Goal: Book appointment/travel/reservation: Book appointment/travel/reservation

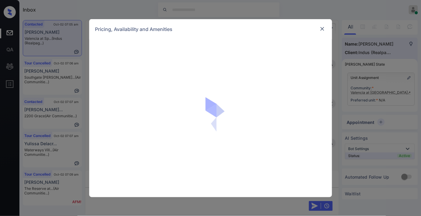
scroll to position [347, 0]
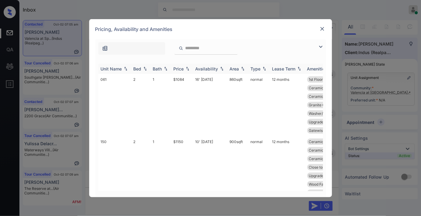
click at [186, 71] on th "Price" at bounding box center [182, 69] width 22 height 10
click at [320, 43] on img at bounding box center [320, 46] width 7 height 7
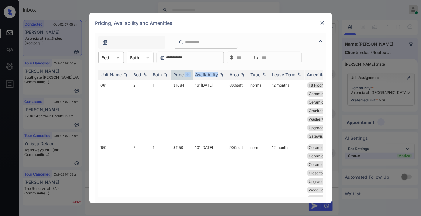
click at [117, 59] on icon at bounding box center [118, 57] width 6 height 6
click at [116, 95] on div "4" at bounding box center [111, 94] width 26 height 11
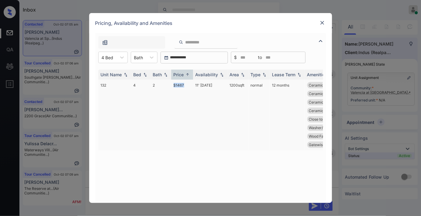
drag, startPoint x: 174, startPoint y: 83, endPoint x: 170, endPoint y: 83, distance: 3.9
click at [170, 83] on tr "132 4 2 $1467 11' Oct 25 1200 sqft normal 12 months Ceramic Tile Ba... Ceramic …" at bounding box center [256, 115] width 317 height 71
copy tr "$1467"
click at [202, 86] on td "11' Oct 25" at bounding box center [210, 115] width 34 height 71
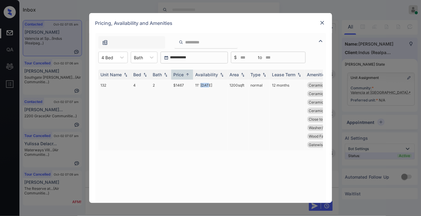
click at [202, 86] on td "11' Oct 25" at bounding box center [210, 115] width 34 height 71
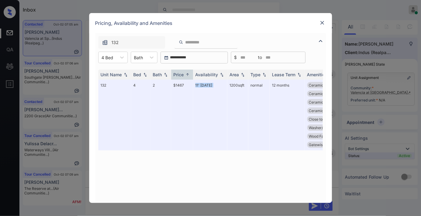
click at [321, 25] on img at bounding box center [323, 23] width 6 height 6
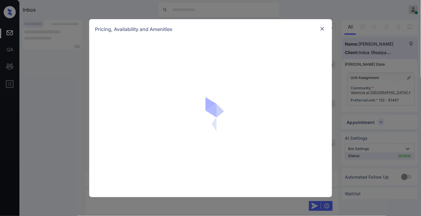
scroll to position [466, 0]
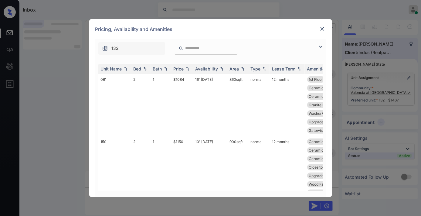
click at [323, 29] on img at bounding box center [323, 29] width 6 height 6
click at [182, 68] on div "Price" at bounding box center [179, 68] width 10 height 5
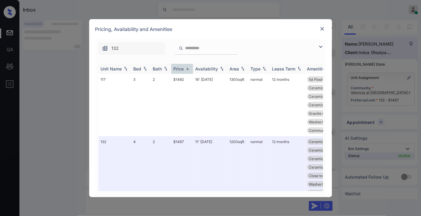
click at [182, 68] on div "Price" at bounding box center [179, 68] width 10 height 5
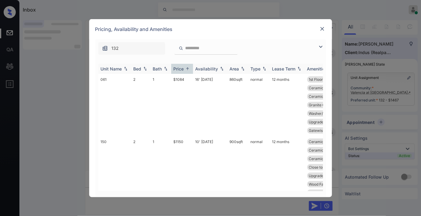
click at [182, 68] on div "Price" at bounding box center [179, 68] width 10 height 5
click at [188, 148] on td "$1467" at bounding box center [182, 171] width 22 height 71
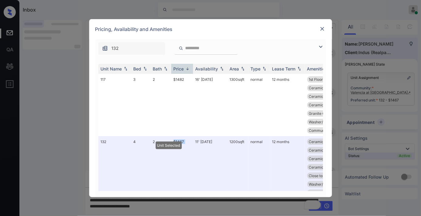
click at [321, 32] on img at bounding box center [323, 29] width 6 height 6
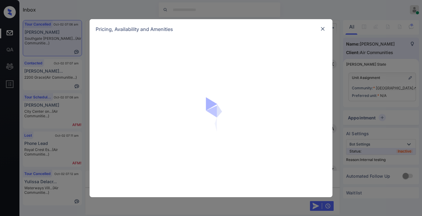
scroll to position [5909, 0]
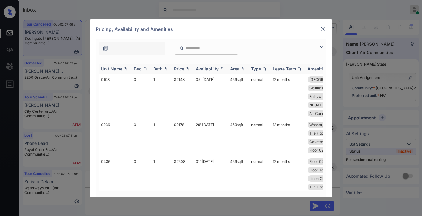
click at [186, 70] on img at bounding box center [188, 69] width 6 height 4
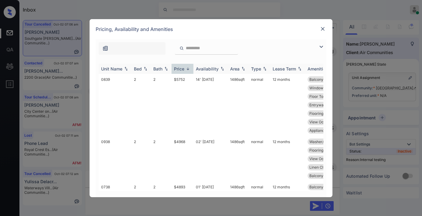
click at [186, 70] on img at bounding box center [188, 69] width 6 height 5
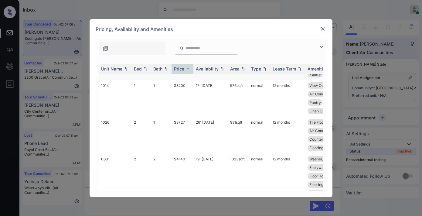
scroll to position [405, 0]
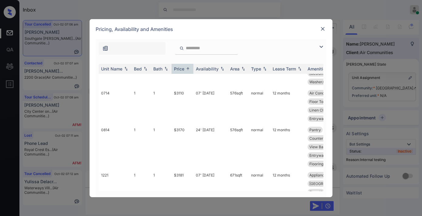
click at [319, 45] on img at bounding box center [321, 46] width 7 height 7
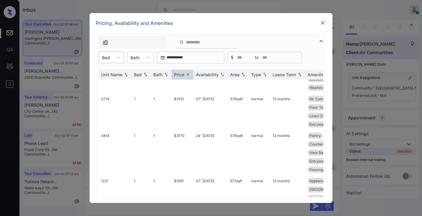
click at [108, 62] on div "Bed" at bounding box center [112, 58] width 26 height 12
click at [115, 92] on div "2" at bounding box center [112, 94] width 26 height 11
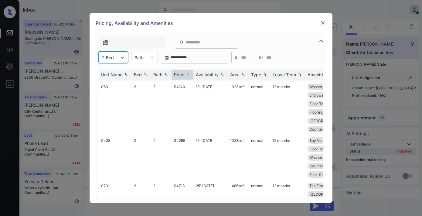
scroll to position [0, 0]
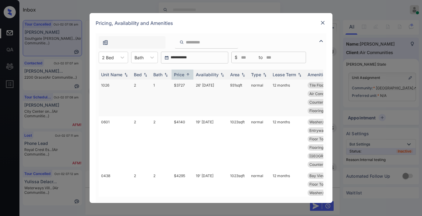
click at [189, 90] on td "$3727" at bounding box center [183, 98] width 22 height 37
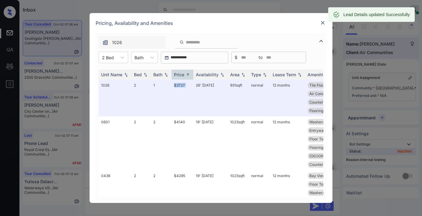
click at [323, 20] on img at bounding box center [323, 23] width 6 height 6
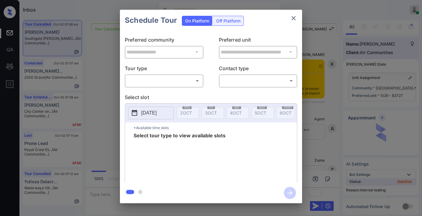
click at [167, 80] on body "Inbox [PERSON_NAME] Online Set yourself offline Set yourself on break Profile S…" at bounding box center [211, 108] width 422 height 216
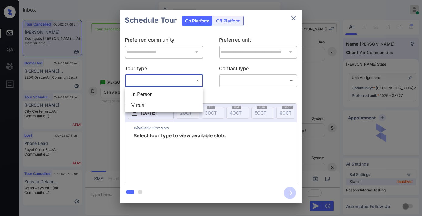
click at [167, 94] on li "In Person" at bounding box center [164, 94] width 75 height 11
type input "********"
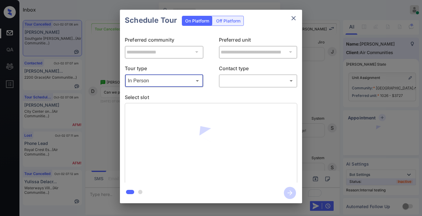
click at [249, 78] on body "Inbox Samantha Soliven Online Set yourself offline Set yourself on break Profil…" at bounding box center [211, 108] width 422 height 216
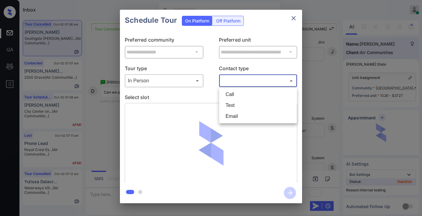
click at [238, 105] on li "Text" at bounding box center [258, 105] width 75 height 11
type input "****"
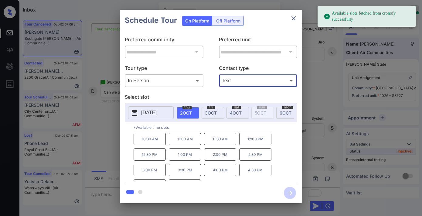
click at [225, 144] on p "11:30 AM" at bounding box center [220, 139] width 32 height 12
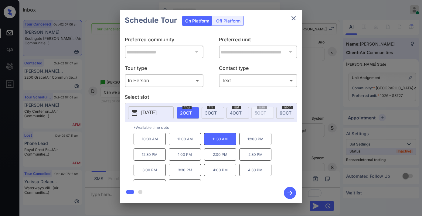
click at [290, 191] on icon "button" at bounding box center [290, 192] width 5 height 5
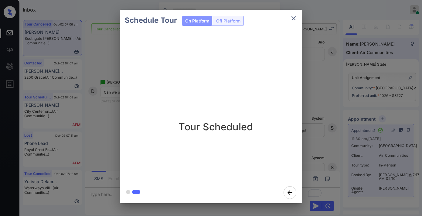
click at [295, 17] on icon "close" at bounding box center [293, 18] width 7 height 7
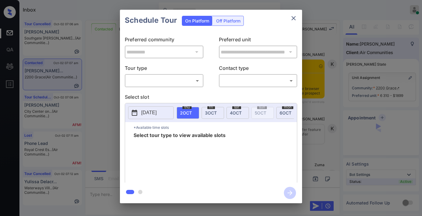
scroll to position [1092, 0]
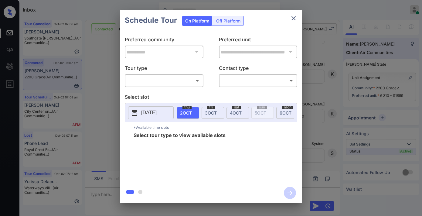
click at [183, 75] on div "​ ​" at bounding box center [164, 80] width 79 height 13
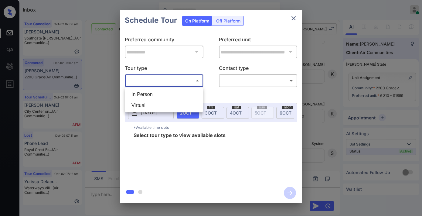
click at [173, 76] on body "Inbox [PERSON_NAME] Online Set yourself offline Set yourself on break Profile S…" at bounding box center [211, 108] width 422 height 216
click at [173, 97] on li "In Person" at bounding box center [164, 94] width 75 height 11
type input "********"
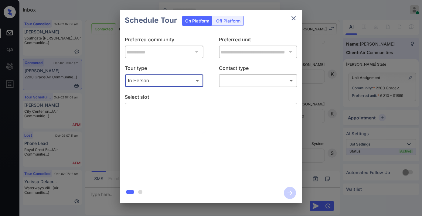
click at [249, 83] on body "Inbox Samantha Soliven Online Set yourself offline Set yourself on break Profil…" at bounding box center [211, 108] width 422 height 216
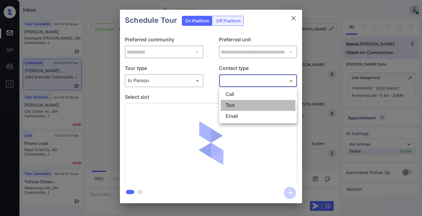
click at [244, 104] on li "Text" at bounding box center [258, 105] width 75 height 11
type input "****"
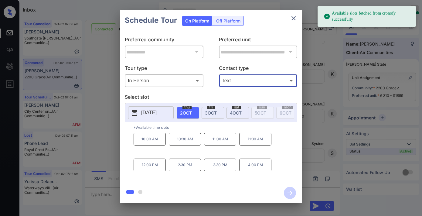
click at [183, 143] on p "10:30 AM" at bounding box center [185, 139] width 32 height 13
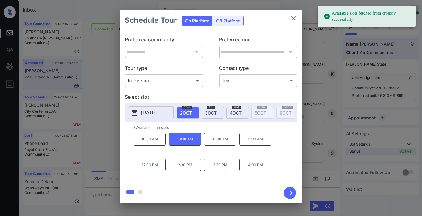
click at [289, 191] on icon "button" at bounding box center [290, 193] width 12 height 12
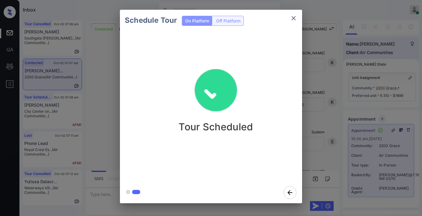
click at [296, 15] on icon "close" at bounding box center [293, 18] width 7 height 7
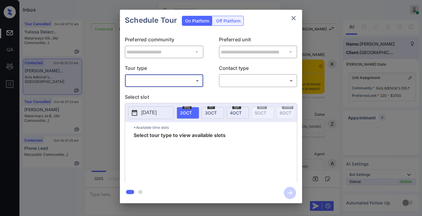
click at [176, 78] on body "Inbox [PERSON_NAME] Online Set yourself offline Set yourself on break Profile S…" at bounding box center [211, 108] width 422 height 216
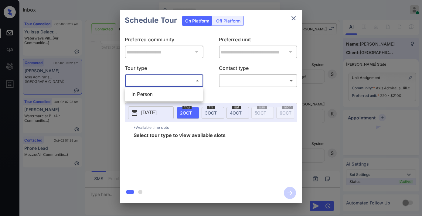
click at [174, 88] on ul "In Person" at bounding box center [164, 94] width 78 height 14
click at [176, 97] on li "In Person" at bounding box center [164, 94] width 75 height 11
type input "********"
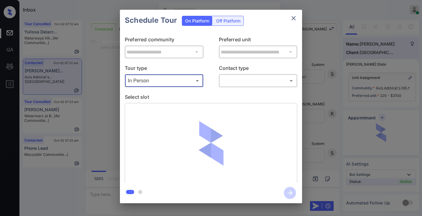
click at [249, 82] on body "Inbox [PERSON_NAME] Online Set yourself offline Set yourself on break Profile S…" at bounding box center [211, 108] width 422 height 216
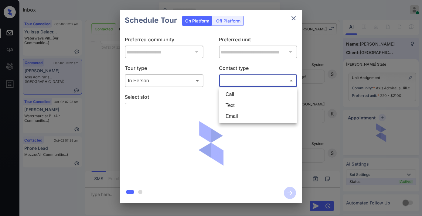
click at [247, 105] on li "Text" at bounding box center [258, 105] width 75 height 11
type input "****"
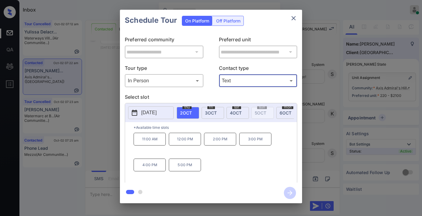
click at [323, 144] on div "**********" at bounding box center [211, 106] width 422 height 213
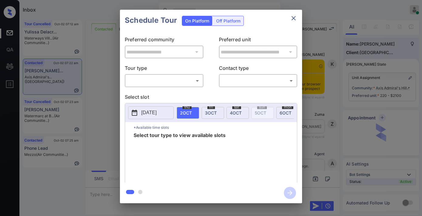
scroll to position [707, 0]
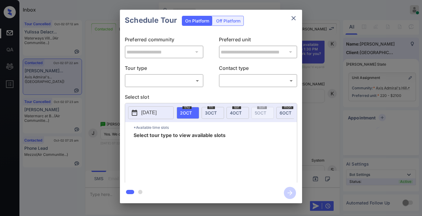
click at [175, 82] on body "Inbox [PERSON_NAME] Online Set yourself offline Set yourself on break Profile S…" at bounding box center [211, 108] width 422 height 216
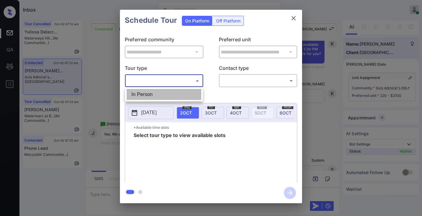
click at [171, 93] on li "In Person" at bounding box center [164, 94] width 75 height 11
type input "********"
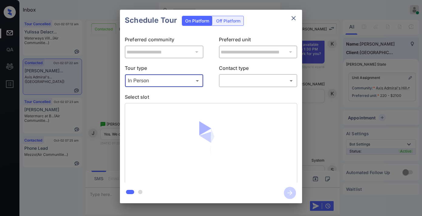
click at [242, 84] on body "Inbox Samantha Soliven Online Set yourself offline Set yourself on break Profil…" at bounding box center [211, 108] width 422 height 216
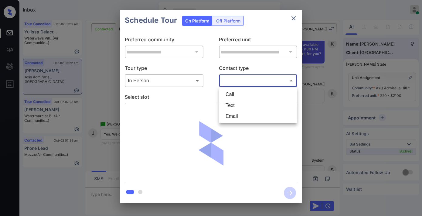
click at [237, 107] on li "Text" at bounding box center [258, 105] width 75 height 11
type input "****"
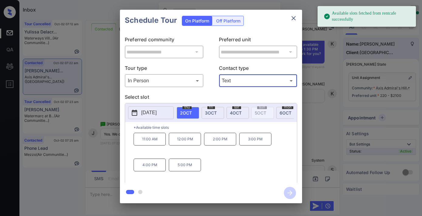
click at [224, 145] on p "2:00 PM" at bounding box center [220, 139] width 32 height 13
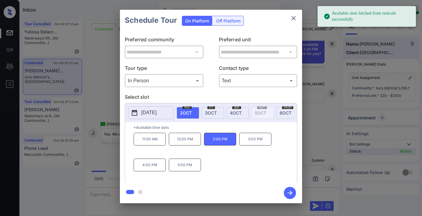
click at [289, 193] on icon "button" at bounding box center [290, 192] width 5 height 5
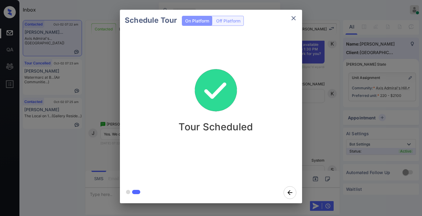
click at [239, 101] on img at bounding box center [216, 90] width 61 height 61
click at [295, 15] on icon "close" at bounding box center [293, 18] width 7 height 7
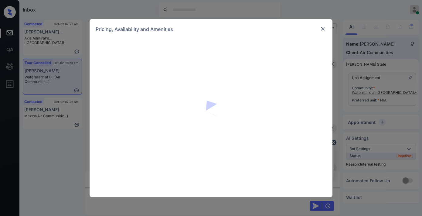
scroll to position [2734, 0]
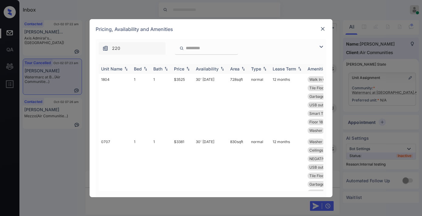
click at [185, 67] on img at bounding box center [188, 69] width 6 height 4
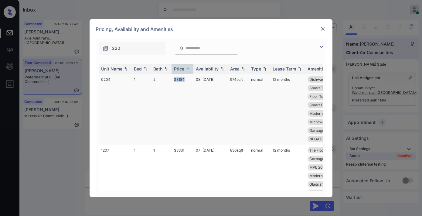
drag, startPoint x: 185, startPoint y: 76, endPoint x: 167, endPoint y: 76, distance: 17.6
click at [167, 76] on tr "0204 1 2 $3184 08' Sep 25 974 sqft normal 12 months Dishwasher Floor 02 Ceiling…" at bounding box center [257, 109] width 317 height 71
copy tr "$3184"
click at [322, 46] on img at bounding box center [321, 46] width 7 height 7
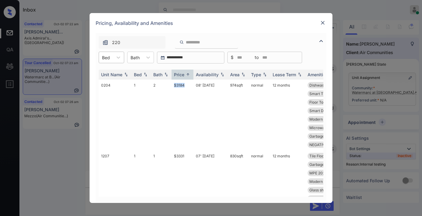
click at [102, 55] on input "text" at bounding box center [102, 57] width 1 height 5
click at [115, 89] on div "3" at bounding box center [112, 94] width 26 height 11
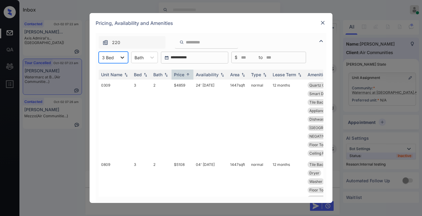
click at [117, 62] on div at bounding box center [122, 57] width 11 height 11
click at [117, 81] on div "2" at bounding box center [113, 83] width 29 height 11
click at [186, 85] on td "$3613" at bounding box center [183, 119] width 22 height 79
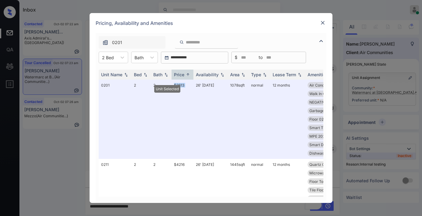
click at [321, 23] on img at bounding box center [323, 23] width 6 height 6
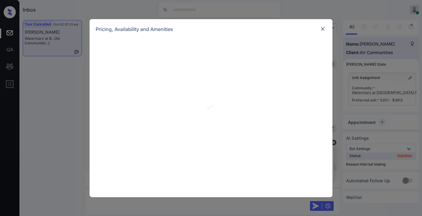
scroll to position [2961, 0]
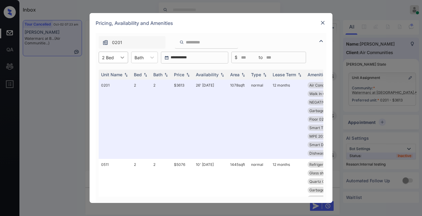
click at [118, 55] on div at bounding box center [122, 57] width 11 height 11
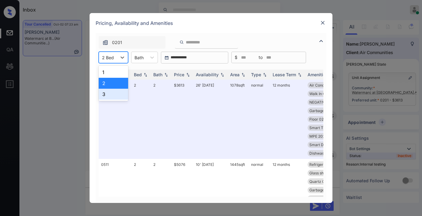
click at [119, 95] on div "3" at bounding box center [113, 94] width 29 height 11
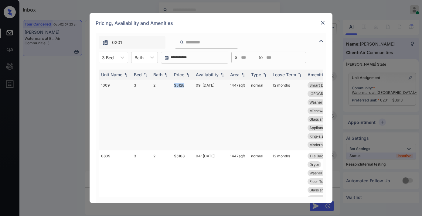
drag, startPoint x: 187, startPoint y: 85, endPoint x: 174, endPoint y: 84, distance: 13.1
click at [174, 84] on td "$5128" at bounding box center [183, 115] width 22 height 71
drag, startPoint x: 178, startPoint y: 84, endPoint x: 190, endPoint y: 73, distance: 16.6
click at [190, 73] on img at bounding box center [188, 75] width 6 height 4
click at [188, 73] on img at bounding box center [188, 74] width 6 height 5
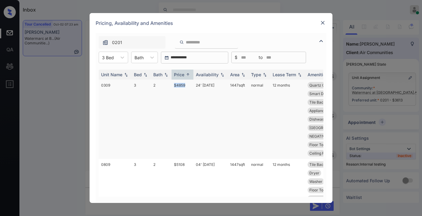
drag, startPoint x: 188, startPoint y: 83, endPoint x: 176, endPoint y: 86, distance: 12.4
click at [169, 84] on tr "0309 3 2 $4859 24' Oct 25 1447 sqft normal 12 months Quartz Countert... Walk In…" at bounding box center [257, 119] width 317 height 79
copy tr "$4859"
drag, startPoint x: 125, startPoint y: 59, endPoint x: 124, endPoint y: 64, distance: 4.9
click at [124, 59] on icon at bounding box center [122, 57] width 6 height 6
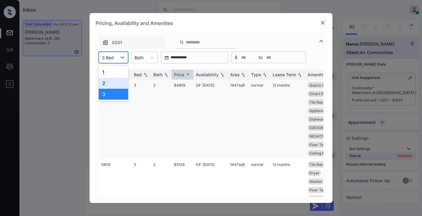
drag, startPoint x: 119, startPoint y: 80, endPoint x: 128, endPoint y: 83, distance: 9.3
click at [119, 81] on div "2" at bounding box center [113, 83] width 29 height 11
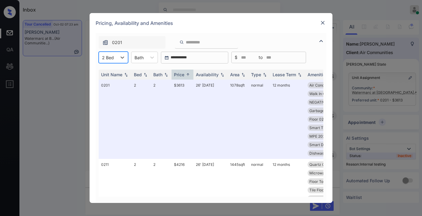
click at [321, 23] on img at bounding box center [323, 23] width 6 height 6
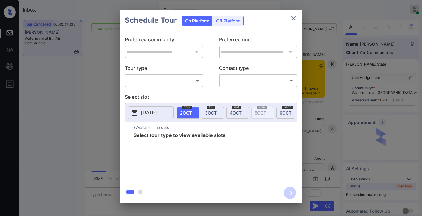
click at [182, 82] on body "Inbox Samantha Soliven Online Set yourself offline Set yourself on break Profil…" at bounding box center [211, 108] width 422 height 216
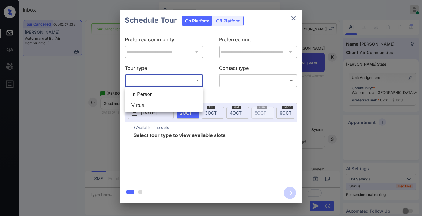
click at [176, 92] on li "In Person" at bounding box center [164, 94] width 75 height 11
type input "********"
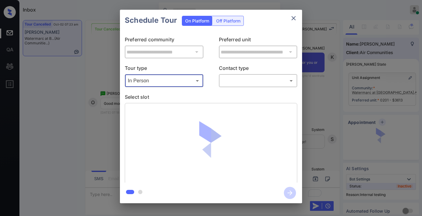
click at [239, 83] on body "Inbox Samantha Soliven Online Set yourself offline Set yourself on break Profil…" at bounding box center [211, 108] width 422 height 216
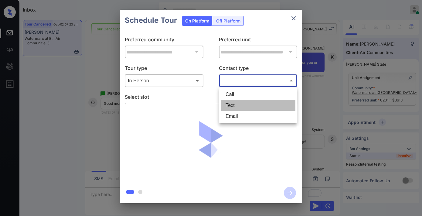
click at [242, 100] on li "Text" at bounding box center [258, 105] width 75 height 11
type input "****"
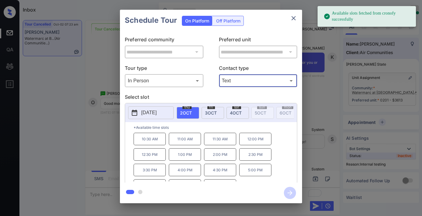
click at [157, 113] on p "[DATE]" at bounding box center [148, 112] width 15 height 7
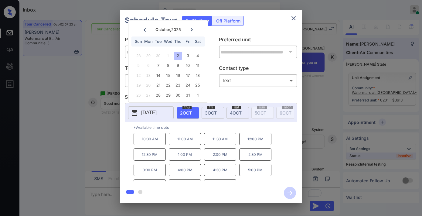
click at [298, 21] on button "close" at bounding box center [294, 18] width 12 height 12
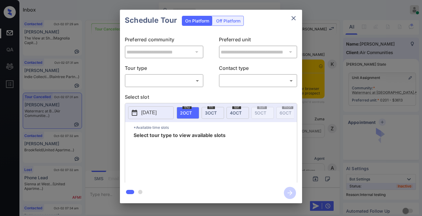
click at [172, 82] on body "Inbox [PERSON_NAME] Online Set yourself offline Set yourself on break Profile S…" at bounding box center [211, 108] width 422 height 216
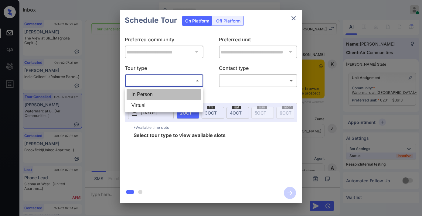
click at [171, 93] on li "In Person" at bounding box center [164, 94] width 75 height 11
type input "********"
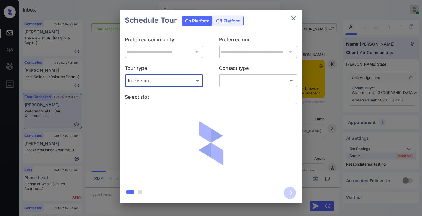
scroll to position [2900, 0]
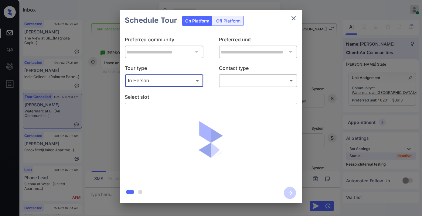
click at [222, 85] on body "Inbox [PERSON_NAME] Online Set yourself offline Set yourself on break Profile S…" at bounding box center [211, 108] width 422 height 216
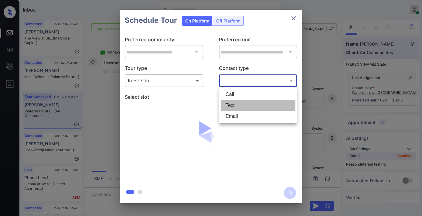
click at [232, 106] on li "Text" at bounding box center [258, 105] width 75 height 11
type input "****"
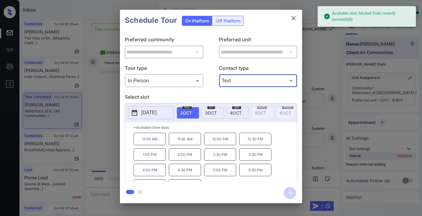
click at [157, 110] on p "[DATE]" at bounding box center [148, 112] width 15 height 7
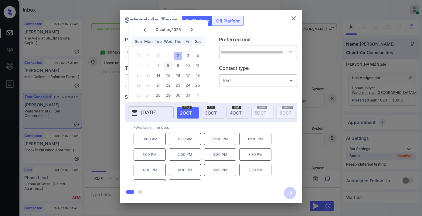
click at [168, 68] on div "8" at bounding box center [168, 66] width 8 height 8
click at [219, 173] on p "3:00 PM" at bounding box center [220, 170] width 32 height 12
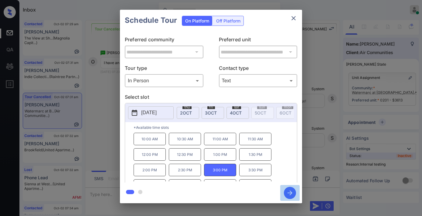
click at [294, 190] on icon "button" at bounding box center [290, 193] width 12 height 12
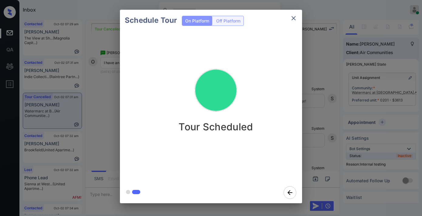
click at [244, 73] on img at bounding box center [216, 90] width 61 height 61
click at [318, 74] on div "Schedule Tour On Platform Off Platform Tour Scheduled" at bounding box center [211, 106] width 422 height 213
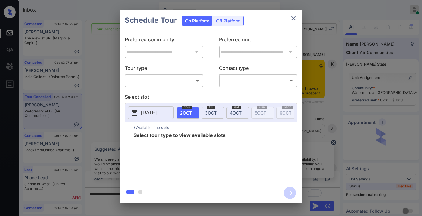
scroll to position [3237, 0]
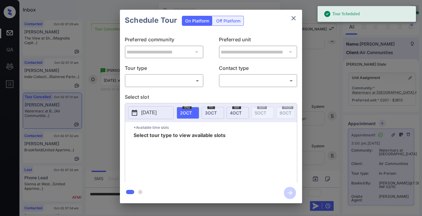
click at [293, 19] on icon "close" at bounding box center [293, 18] width 7 height 7
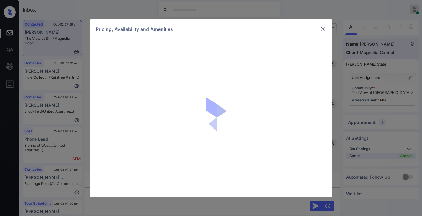
scroll to position [313, 0]
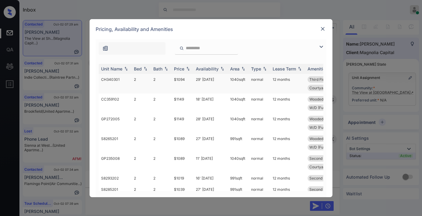
click at [183, 67] on div "Price" at bounding box center [179, 68] width 10 height 5
click at [185, 67] on div "Price" at bounding box center [182, 68] width 17 height 5
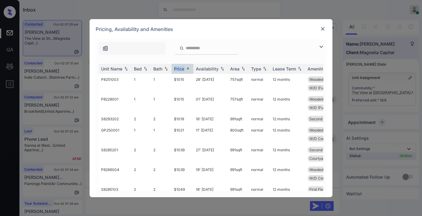
click at [320, 45] on img at bounding box center [321, 46] width 7 height 7
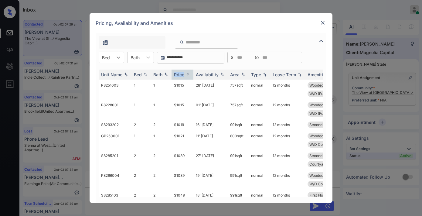
click at [121, 58] on icon at bounding box center [118, 57] width 6 height 6
drag, startPoint x: 121, startPoint y: 78, endPoint x: 187, endPoint y: 78, distance: 66.5
click at [120, 78] on div "2" at bounding box center [112, 83] width 26 height 11
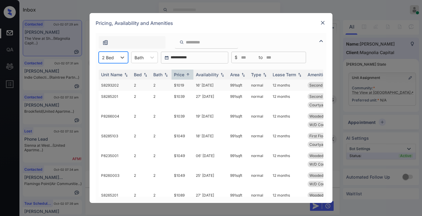
click at [186, 85] on td "$1019" at bounding box center [183, 85] width 22 height 11
click at [189, 84] on td "$1019" at bounding box center [183, 85] width 22 height 11
drag, startPoint x: 184, startPoint y: 83, endPoint x: 165, endPoint y: 82, distance: 19.5
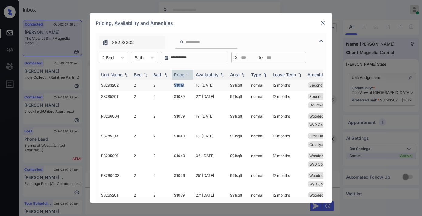
click at [165, 82] on tr "S8293202 2 2 $1019 16' [DATE] 991 sqft normal 12 months Second Floor W/D Connec…" at bounding box center [257, 85] width 317 height 11
copy tr "$1019"
click at [200, 83] on td "16' [DATE]" at bounding box center [210, 85] width 34 height 11
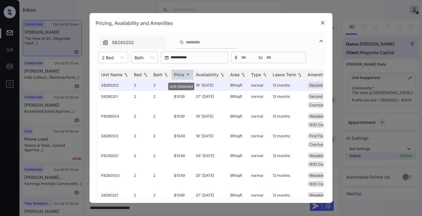
click at [317, 22] on div "Pricing, Availability and Amenities" at bounding box center [211, 23] width 243 height 20
click at [324, 23] on img at bounding box center [323, 23] width 6 height 6
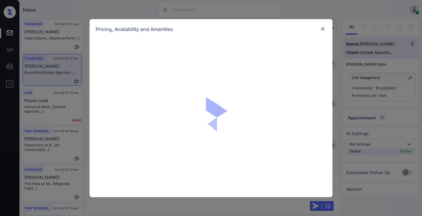
scroll to position [202, 0]
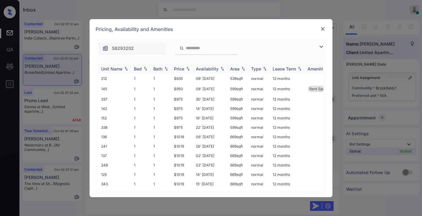
click at [180, 70] on div "Price" at bounding box center [179, 68] width 10 height 5
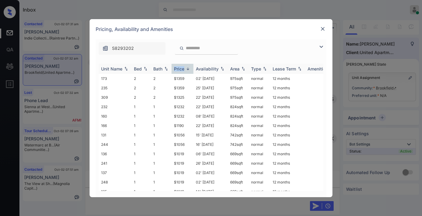
click at [180, 70] on div "Price" at bounding box center [179, 68] width 10 height 5
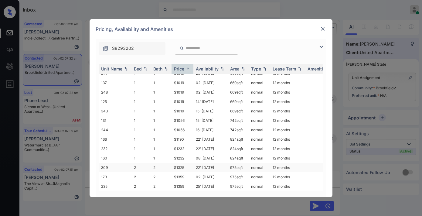
click at [193, 163] on td "$1325" at bounding box center [183, 167] width 22 height 9
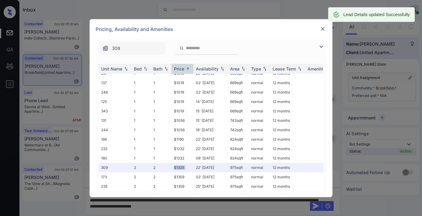
click at [323, 28] on img at bounding box center [323, 29] width 6 height 6
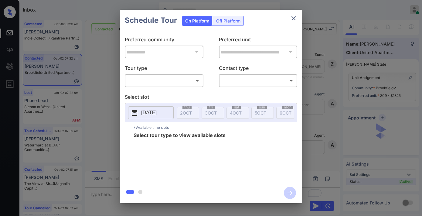
click at [163, 85] on body "Inbox Samantha Soliven Online Set yourself offline Set yourself on break Profil…" at bounding box center [211, 108] width 422 height 216
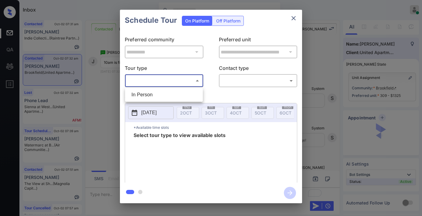
click at [161, 91] on li "In Person" at bounding box center [164, 94] width 75 height 11
type input "********"
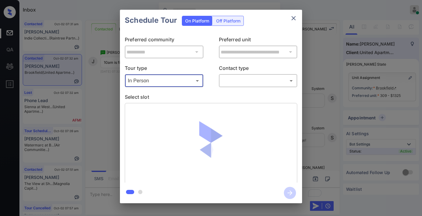
click at [230, 81] on div at bounding box center [211, 108] width 422 height 216
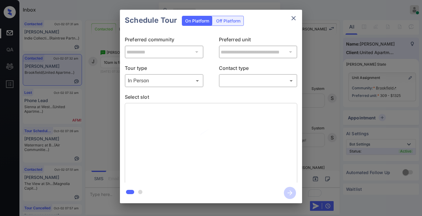
click at [235, 80] on body "Inbox Samantha Soliven Online Set yourself offline Set yourself on break Profil…" at bounding box center [211, 108] width 422 height 216
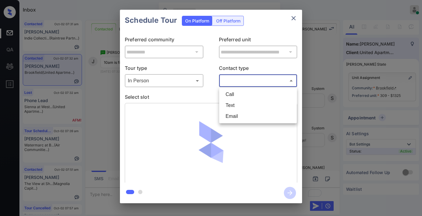
click at [232, 101] on li "Text" at bounding box center [258, 105] width 75 height 11
type input "****"
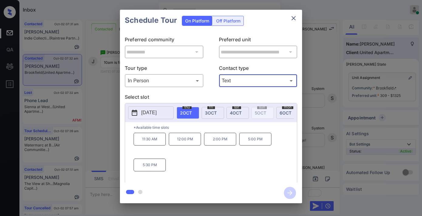
click at [196, 118] on div "thu 2 OCT" at bounding box center [188, 113] width 22 height 12
click at [207, 112] on span "3 OCT" at bounding box center [211, 112] width 12 height 5
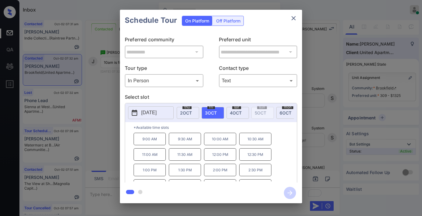
click at [219, 144] on p "10:00 AM" at bounding box center [220, 139] width 32 height 12
drag, startPoint x: 290, startPoint y: 191, endPoint x: 228, endPoint y: 177, distance: 63.7
click at [290, 191] on icon "button" at bounding box center [290, 193] width 12 height 12
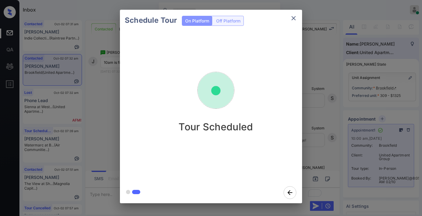
click at [72, 209] on div "Schedule Tour On Platform Off Platform Tour Scheduled" at bounding box center [211, 106] width 422 height 213
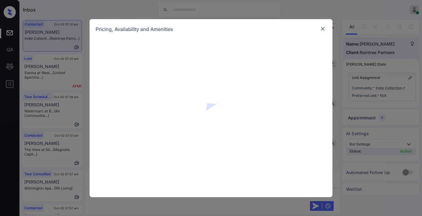
scroll to position [189, 0]
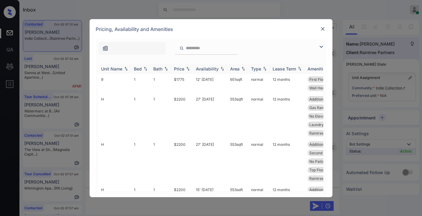
click at [179, 68] on div "Price" at bounding box center [179, 68] width 10 height 5
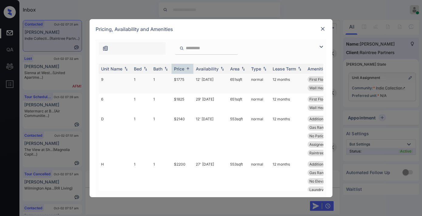
click at [200, 84] on td "12' [DATE]" at bounding box center [210, 84] width 34 height 20
click at [199, 84] on td "12' [DATE]" at bounding box center [210, 84] width 34 height 20
click at [198, 84] on td "12' [DATE]" at bounding box center [210, 84] width 34 height 20
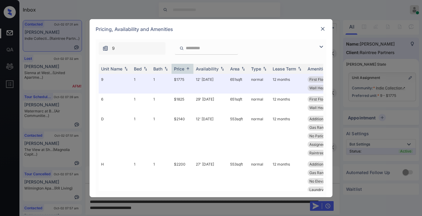
click at [326, 29] on div at bounding box center [322, 28] width 7 height 7
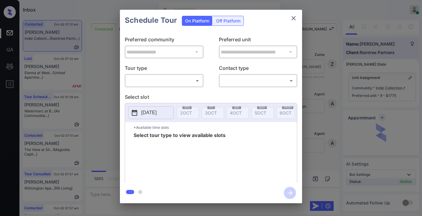
click at [163, 83] on body "Inbox [PERSON_NAME] Online Set yourself offline Set yourself on break Profile S…" at bounding box center [211, 108] width 422 height 216
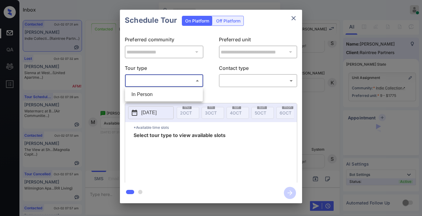
click at [169, 93] on li "In Person" at bounding box center [164, 94] width 75 height 11
type input "********"
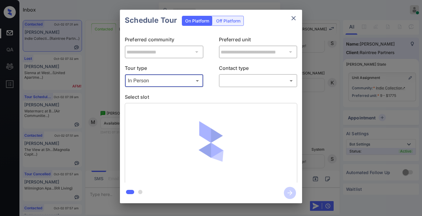
click at [236, 76] on body "Inbox [PERSON_NAME] Online Set yourself offline Set yourself on break Profile S…" at bounding box center [211, 108] width 422 height 216
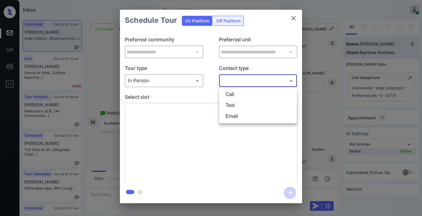
click at [244, 104] on li "Text" at bounding box center [258, 105] width 75 height 11
type input "****"
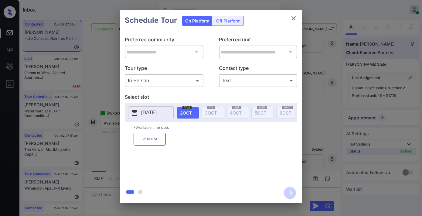
click at [156, 111] on p "[DATE]" at bounding box center [148, 112] width 15 height 7
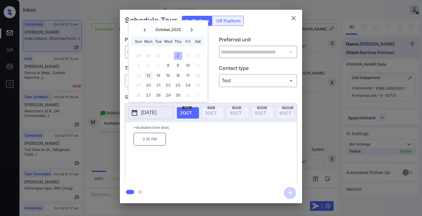
click at [148, 74] on div "13" at bounding box center [148, 75] width 8 height 8
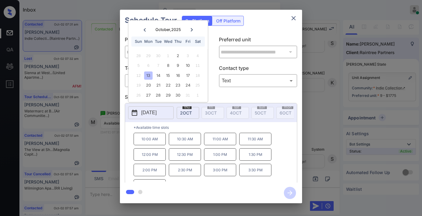
click at [296, 18] on icon "close" at bounding box center [293, 18] width 7 height 7
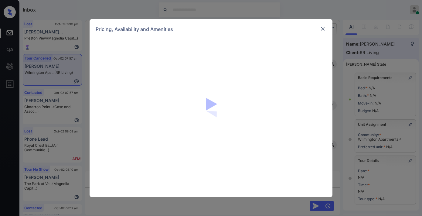
scroll to position [2611, 0]
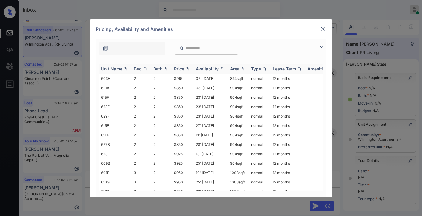
click at [183, 68] on div "Price" at bounding box center [179, 68] width 10 height 5
click at [184, 78] on td "$850" at bounding box center [183, 78] width 22 height 9
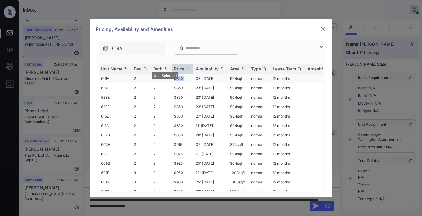
click at [184, 78] on td "$850" at bounding box center [183, 78] width 22 height 9
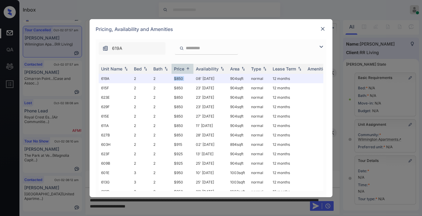
click at [323, 26] on img at bounding box center [323, 29] width 6 height 6
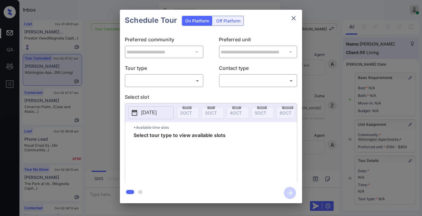
click at [162, 77] on body "Inbox [PERSON_NAME] Online Set yourself offline Set yourself on break Profile S…" at bounding box center [211, 108] width 422 height 216
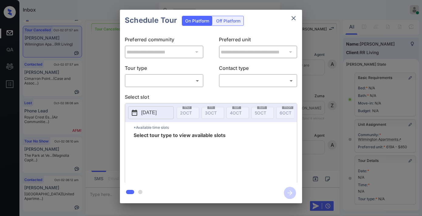
scroll to position [89, 0]
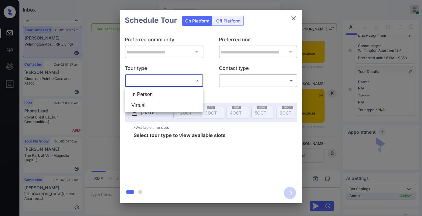
click at [162, 92] on li "In Person" at bounding box center [164, 94] width 75 height 11
type input "********"
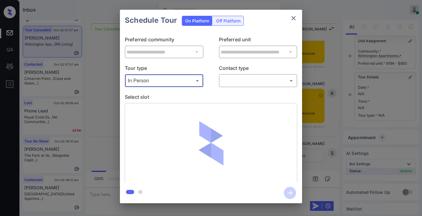
click at [243, 79] on body "Inbox Samantha Soliven Online Set yourself offline Set yourself on break Profil…" at bounding box center [211, 108] width 422 height 216
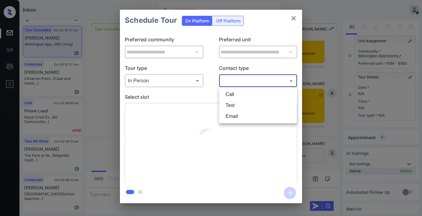
click at [241, 103] on li "Text" at bounding box center [258, 105] width 75 height 11
type input "****"
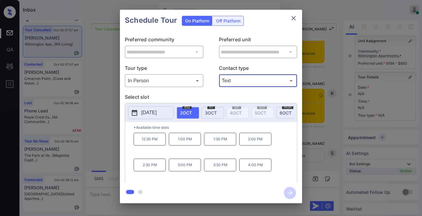
click at [150, 145] on p "12:30 PM" at bounding box center [150, 139] width 32 height 13
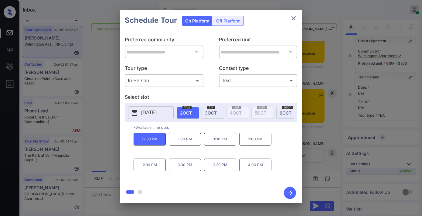
click at [293, 190] on icon "button" at bounding box center [290, 193] width 12 height 12
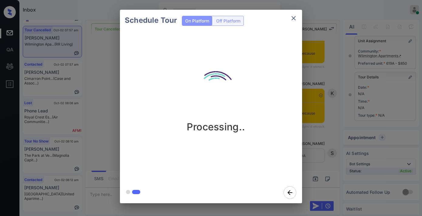
click at [235, 81] on img at bounding box center [216, 90] width 61 height 61
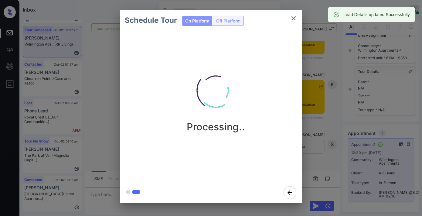
click at [292, 19] on icon "close" at bounding box center [293, 18] width 7 height 7
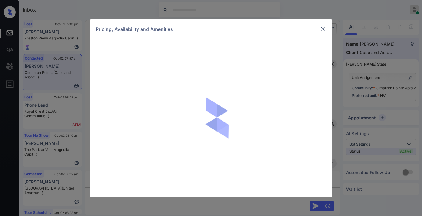
scroll to position [432, 0]
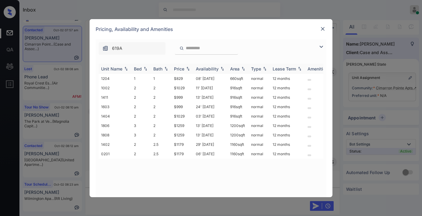
click at [183, 68] on div "Price" at bounding box center [179, 68] width 10 height 5
click at [321, 44] on img at bounding box center [321, 46] width 7 height 7
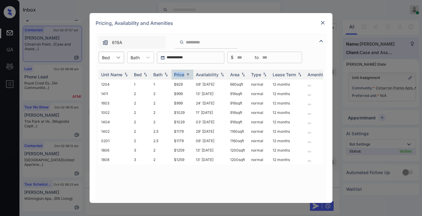
click at [117, 57] on icon at bounding box center [119, 57] width 4 height 2
click at [113, 93] on div "3" at bounding box center [112, 94] width 26 height 11
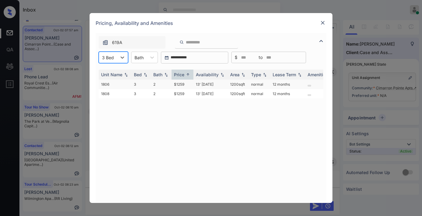
click at [190, 82] on td "$1259" at bounding box center [183, 84] width 22 height 9
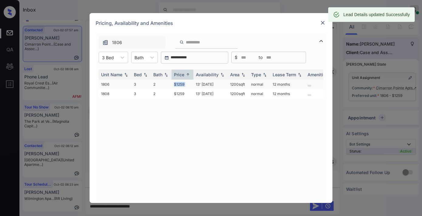
copy td "$1259"
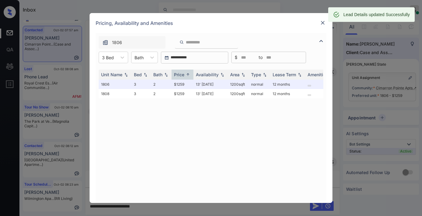
click at [326, 22] on div at bounding box center [322, 22] width 7 height 7
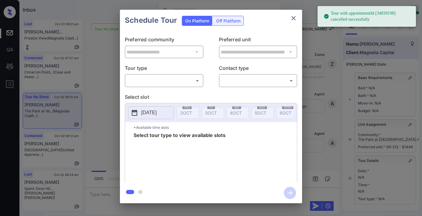
scroll to position [89, 0]
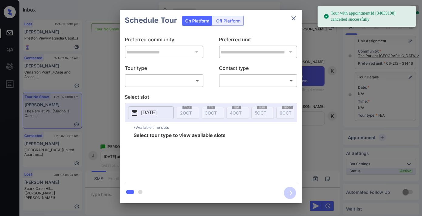
click at [201, 82] on body "Tour with appointmentId [34039198] cancelled successfully Inbox Samantha Solive…" at bounding box center [211, 108] width 422 height 216
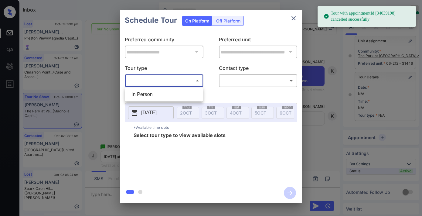
click at [180, 94] on li "In Person" at bounding box center [164, 94] width 75 height 11
type input "********"
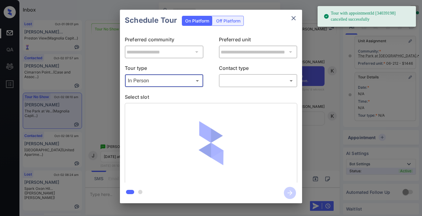
click at [258, 76] on body "Tour with appointmentId [34039198] cancelled successfully Inbox Samantha Solive…" at bounding box center [211, 108] width 422 height 216
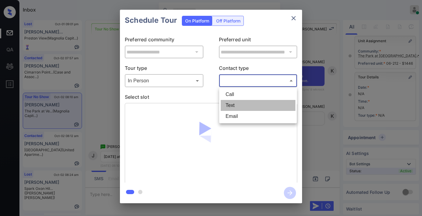
click at [251, 104] on li "Text" at bounding box center [258, 105] width 75 height 11
type input "****"
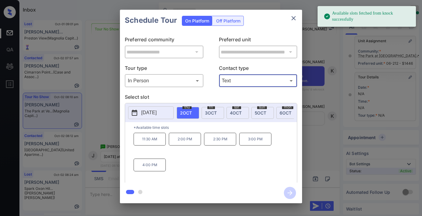
click at [250, 145] on p "3:00 PM" at bounding box center [255, 139] width 32 height 13
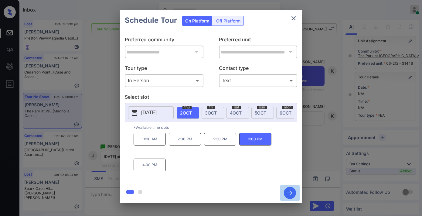
click at [292, 188] on icon "button" at bounding box center [290, 193] width 12 height 12
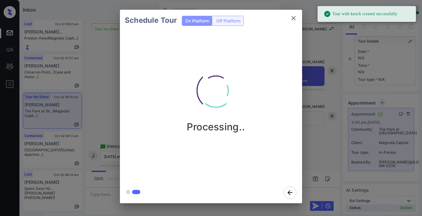
scroll to position [169, 0]
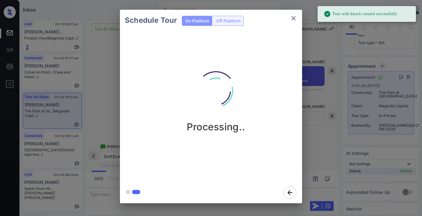
click at [293, 19] on icon "close" at bounding box center [293, 18] width 7 height 7
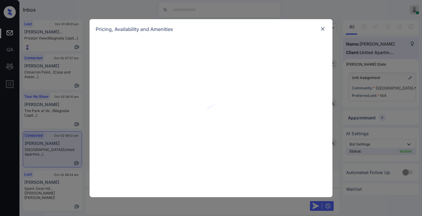
scroll to position [236, 0]
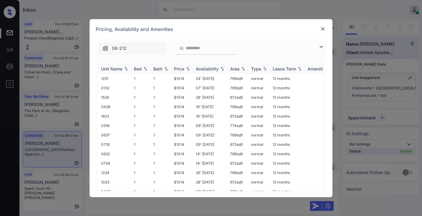
click at [186, 72] on th "Price" at bounding box center [183, 69] width 22 height 10
click at [187, 79] on td "$1014" at bounding box center [183, 78] width 22 height 9
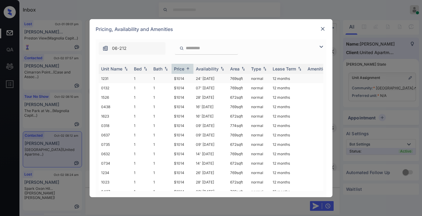
click at [190, 78] on td "$1014" at bounding box center [183, 78] width 22 height 9
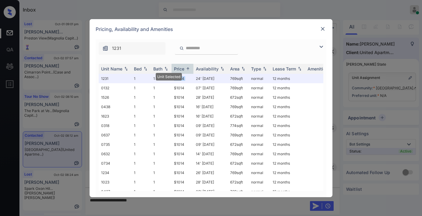
click at [325, 27] on img at bounding box center [323, 29] width 6 height 6
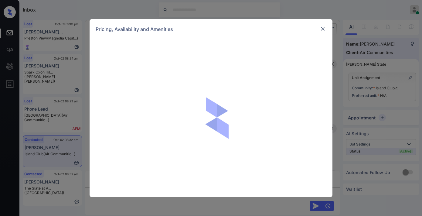
scroll to position [481, 0]
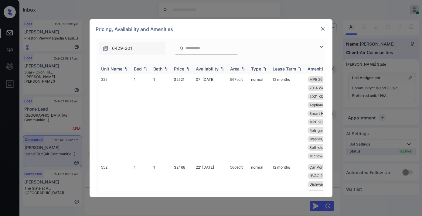
click at [183, 69] on div "Price" at bounding box center [179, 68] width 10 height 5
drag, startPoint x: 183, startPoint y: 69, endPoint x: 189, endPoint y: 80, distance: 12.8
click at [184, 69] on div "Price" at bounding box center [179, 68] width 10 height 5
click at [189, 80] on td "$2408" at bounding box center [183, 118] width 22 height 88
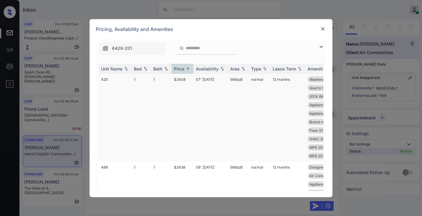
click at [189, 80] on td "$2408" at bounding box center [183, 118] width 22 height 88
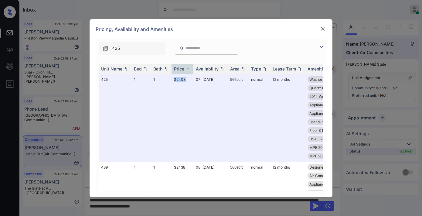
click at [324, 30] on img at bounding box center [323, 29] width 6 height 6
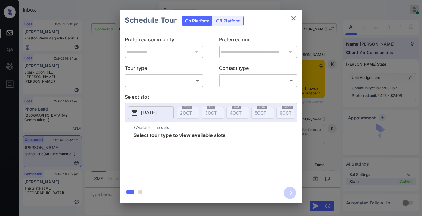
click at [192, 81] on body "Inbox [PERSON_NAME] Online Set yourself offline Set yourself on break Profile S…" at bounding box center [211, 108] width 422 height 216
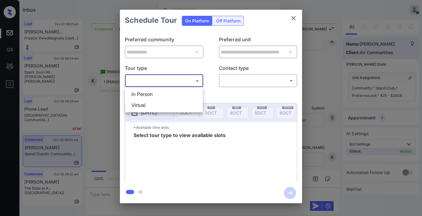
click at [187, 91] on li "In Person" at bounding box center [164, 94] width 75 height 11
type input "********"
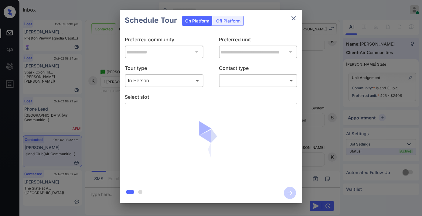
click at [220, 85] on div "​ ​" at bounding box center [258, 80] width 79 height 13
click at [244, 78] on body "Inbox [PERSON_NAME] Online Set yourself offline Set yourself on break Profile S…" at bounding box center [211, 108] width 422 height 216
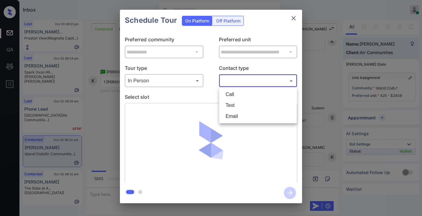
click at [232, 105] on li "Text" at bounding box center [258, 105] width 75 height 11
type input "****"
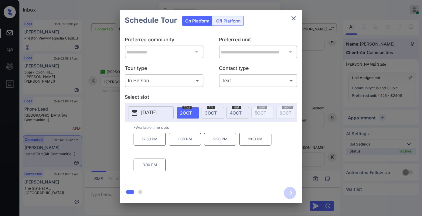
click at [210, 110] on span "[DATE]" at bounding box center [211, 112] width 12 height 5
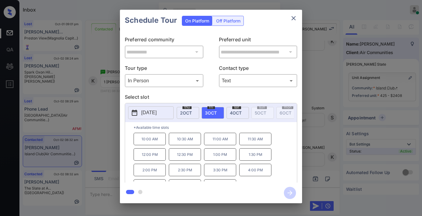
click at [223, 160] on p "1:00 PM" at bounding box center [220, 154] width 32 height 12
click at [291, 191] on icon "button" at bounding box center [290, 192] width 5 height 5
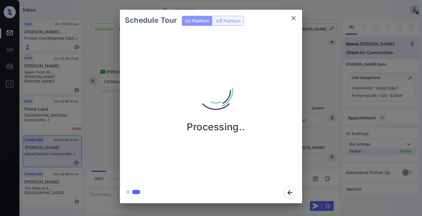
click at [187, 113] on img at bounding box center [216, 90] width 61 height 61
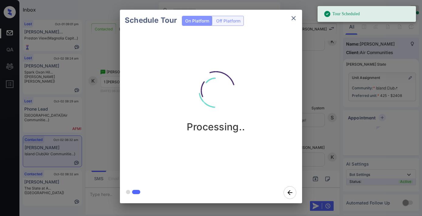
click at [294, 15] on icon "close" at bounding box center [293, 18] width 7 height 7
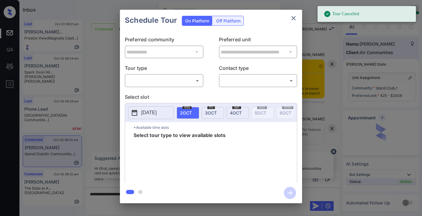
scroll to position [939, 0]
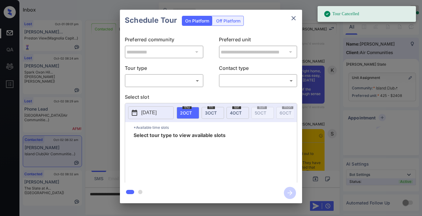
click at [167, 77] on body "Tour Cancelled Inbox Samantha Soliven Online Set yourself offline Set yourself …" at bounding box center [211, 108] width 422 height 216
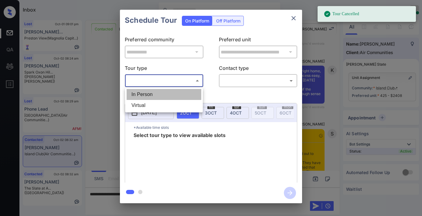
click at [168, 91] on li "In Person" at bounding box center [164, 94] width 75 height 11
type input "********"
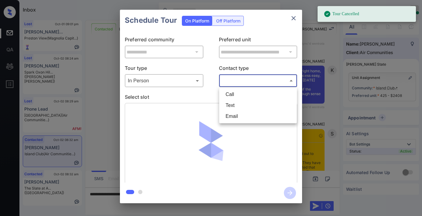
click at [238, 77] on body "Tour Cancelled Inbox Samantha Soliven Online Set yourself offline Set yourself …" at bounding box center [211, 108] width 422 height 216
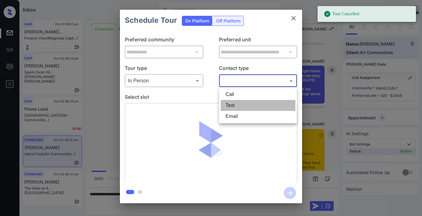
click at [238, 100] on li "Text" at bounding box center [258, 105] width 75 height 11
type input "****"
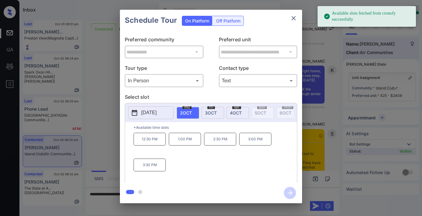
click at [176, 143] on p "1:00 PM" at bounding box center [185, 139] width 32 height 13
click at [291, 190] on icon "button" at bounding box center [290, 193] width 12 height 12
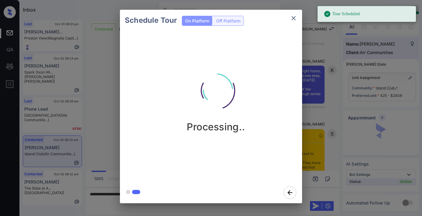
click at [292, 16] on icon "close" at bounding box center [293, 18] width 7 height 7
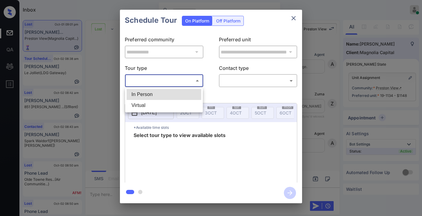
scroll to position [3550, 0]
click at [182, 90] on li "In Person" at bounding box center [164, 94] width 75 height 11
type input "********"
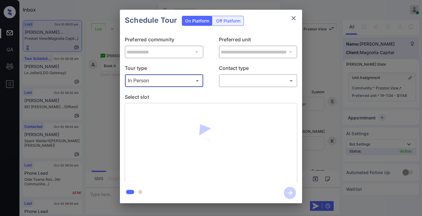
click at [227, 83] on body "Inbox [PERSON_NAME] Online Set yourself offline Set yourself on break Profile S…" at bounding box center [211, 108] width 422 height 216
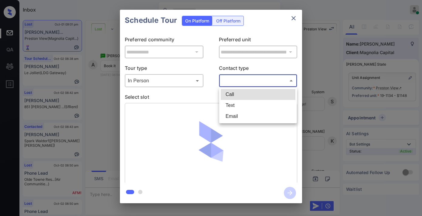
click at [236, 103] on li "Text" at bounding box center [258, 105] width 75 height 11
type input "****"
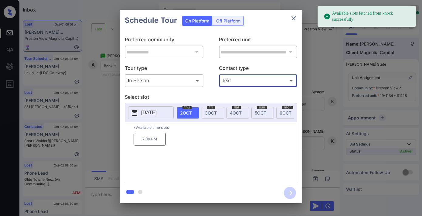
click at [298, 17] on button "close" at bounding box center [294, 18] width 12 height 12
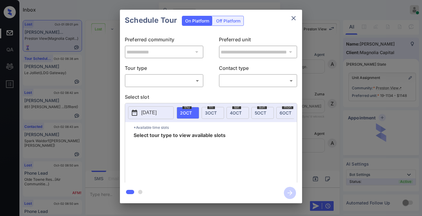
click at [160, 81] on body "Inbox [PERSON_NAME] Online Set yourself offline Set yourself on break Profile S…" at bounding box center [211, 108] width 422 height 216
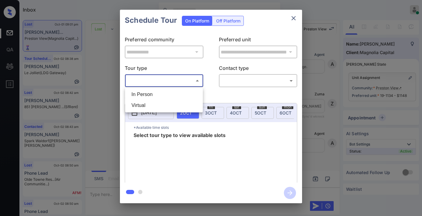
scroll to position [4562, 0]
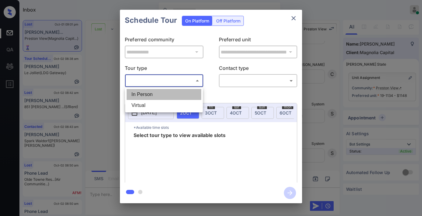
click at [162, 91] on li "In Person" at bounding box center [164, 94] width 75 height 11
type input "********"
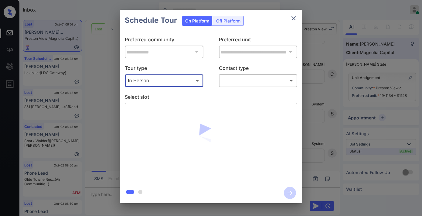
click at [251, 83] on body "Inbox [PERSON_NAME] Online Set yourself offline Set yourself on break Profile S…" at bounding box center [211, 108] width 422 height 216
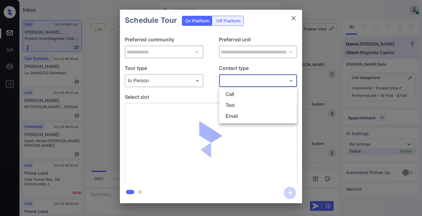
click at [248, 103] on li "Text" at bounding box center [258, 105] width 75 height 11
type input "****"
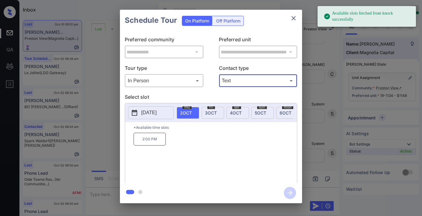
click at [162, 144] on p "2:00 PM" at bounding box center [150, 139] width 32 height 13
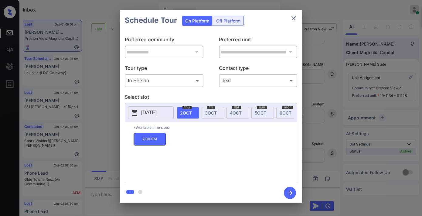
click at [290, 193] on icon "button" at bounding box center [290, 192] width 5 height 5
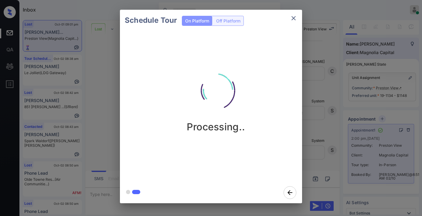
click at [239, 63] on img at bounding box center [216, 90] width 61 height 61
click at [296, 15] on icon "close" at bounding box center [293, 18] width 7 height 7
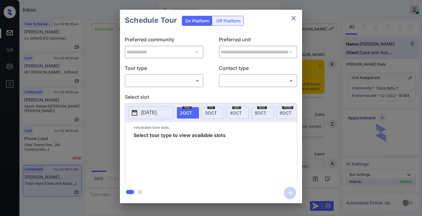
scroll to position [519, 0]
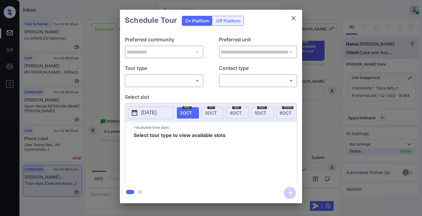
click at [190, 80] on body "Inbox [PERSON_NAME] Online Set yourself offline Set yourself on break Profile S…" at bounding box center [211, 108] width 422 height 216
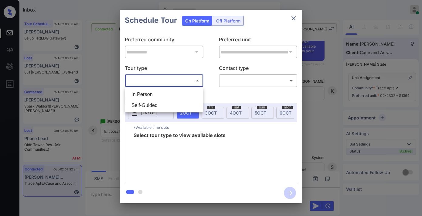
click at [290, 17] on div at bounding box center [211, 108] width 422 height 216
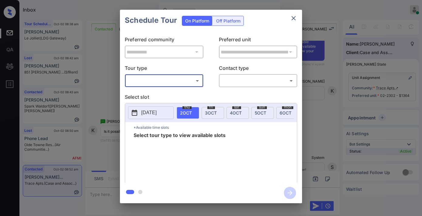
click at [292, 25] on div "Schedule Tour On Platform Off Platform" at bounding box center [211, 20] width 182 height 21
click at [291, 22] on button "close" at bounding box center [294, 18] width 12 height 12
